Goal: Task Accomplishment & Management: Complete application form

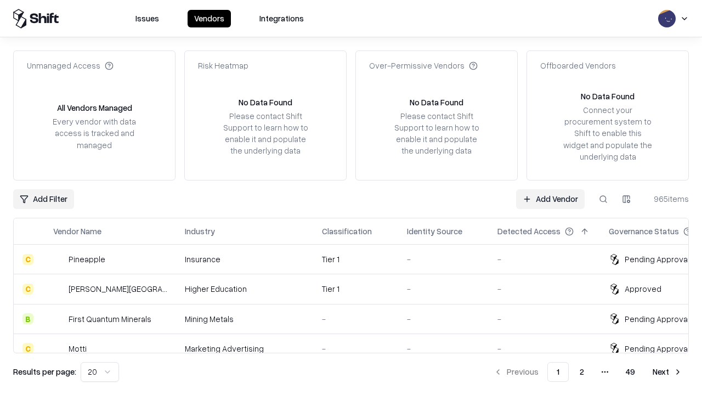
click at [550, 198] on link "Add Vendor" at bounding box center [550, 199] width 69 height 20
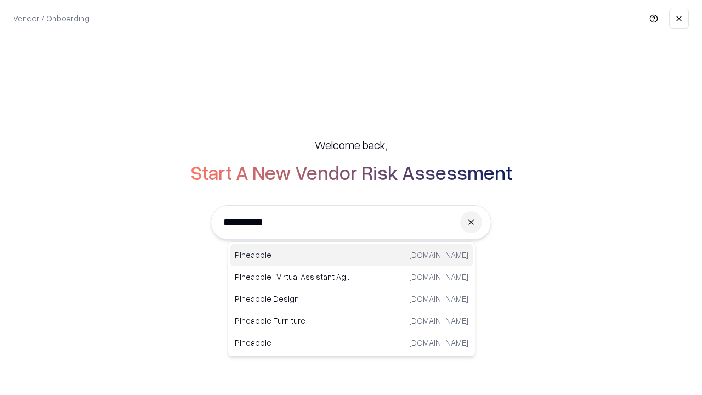
click at [351, 255] on div "Pineapple [DOMAIN_NAME]" at bounding box center [351, 255] width 242 height 22
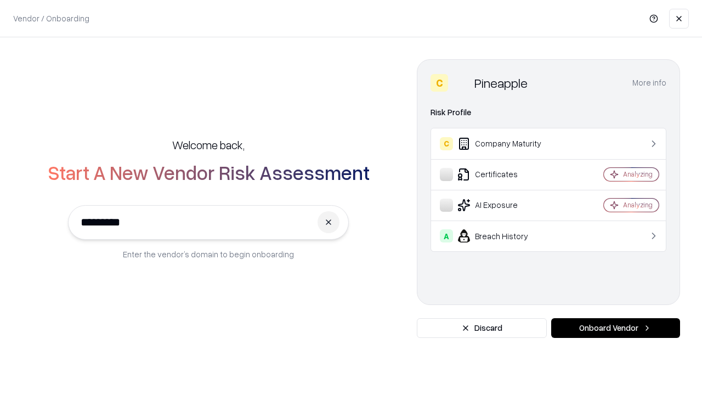
type input "*********"
click at [615, 328] on button "Onboard Vendor" at bounding box center [615, 328] width 129 height 20
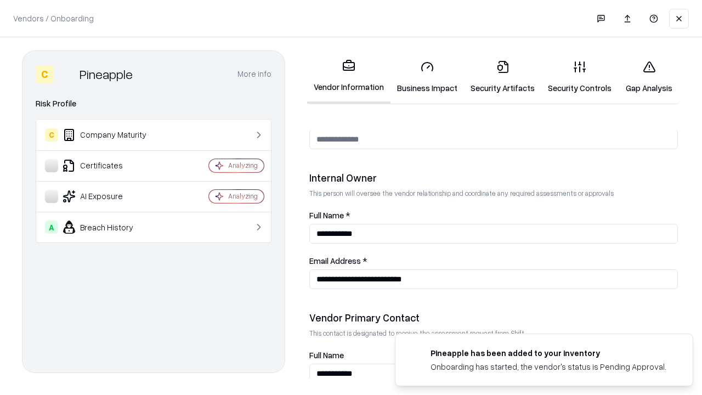
scroll to position [568, 0]
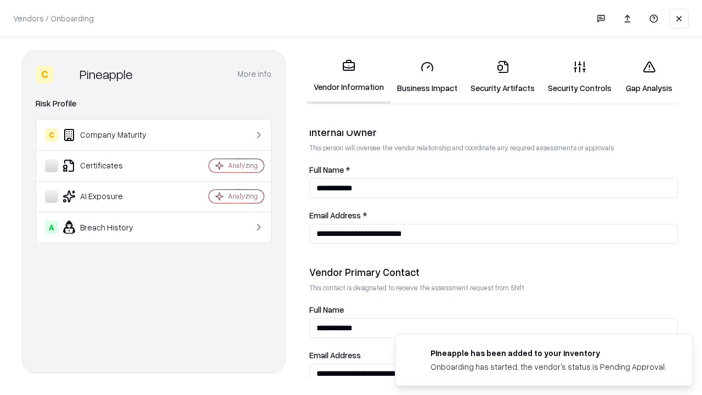
click at [427, 77] on link "Business Impact" at bounding box center [426, 77] width 73 height 51
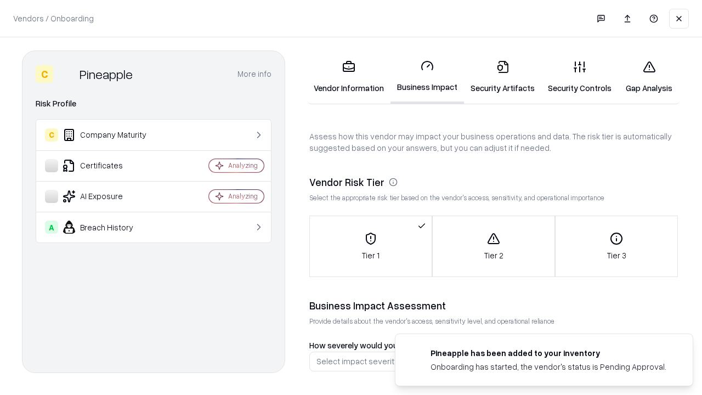
click at [502, 77] on link "Security Artifacts" at bounding box center [502, 77] width 77 height 51
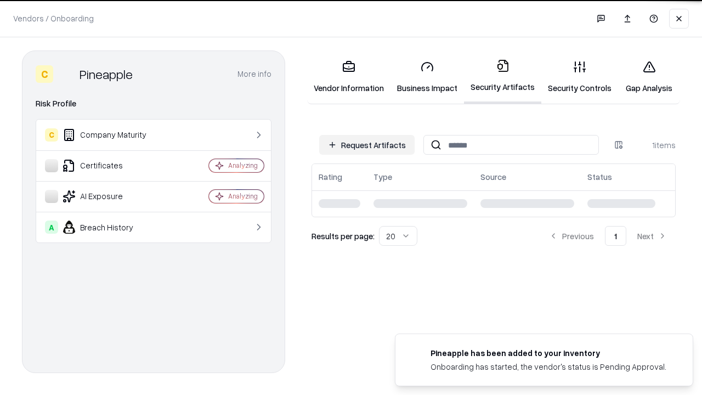
click at [367, 144] on button "Request Artifacts" at bounding box center [366, 145] width 95 height 20
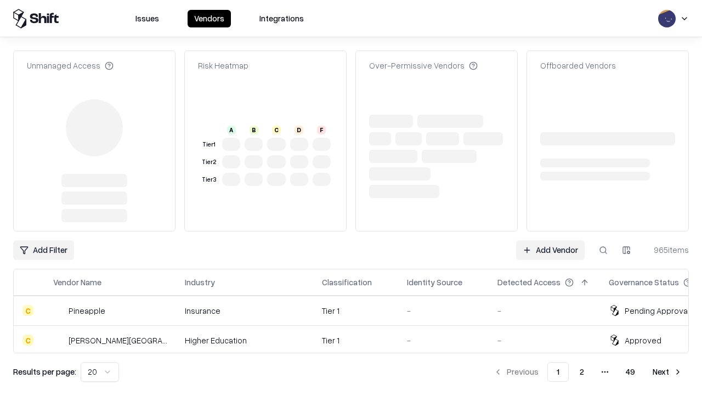
click at [550, 240] on link "Add Vendor" at bounding box center [550, 250] width 69 height 20
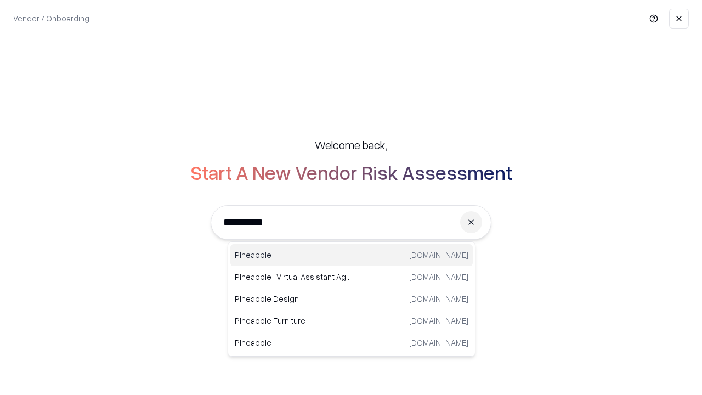
click at [351, 255] on div "Pineapple [DOMAIN_NAME]" at bounding box center [351, 255] width 242 height 22
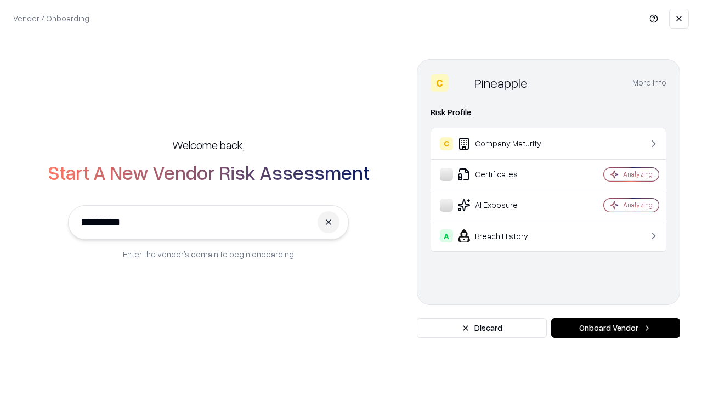
type input "*********"
click at [615, 328] on button "Onboard Vendor" at bounding box center [615, 328] width 129 height 20
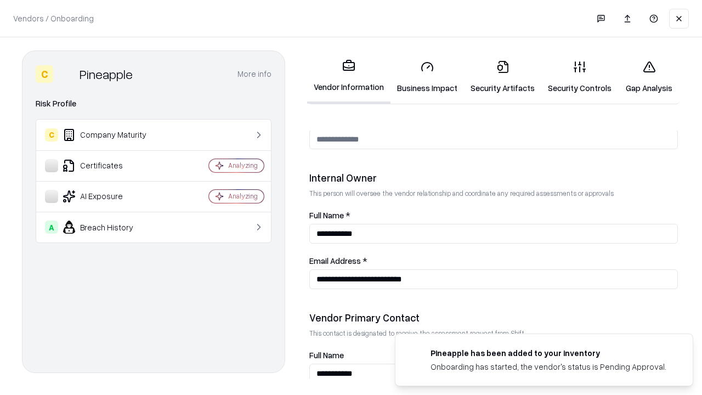
scroll to position [568, 0]
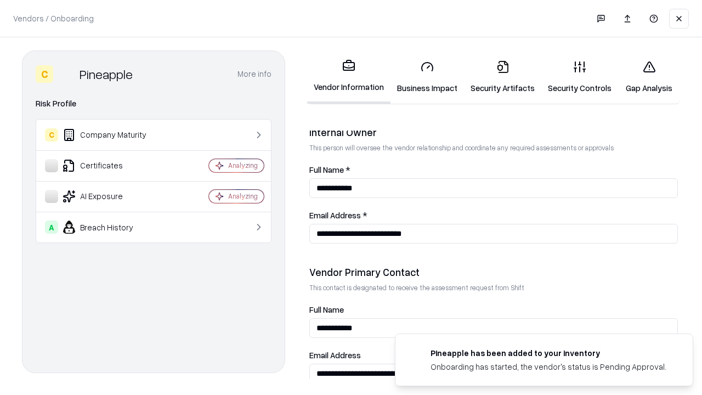
click at [648, 77] on link "Gap Analysis" at bounding box center [649, 77] width 62 height 51
